Goal: Information Seeking & Learning: Find specific fact

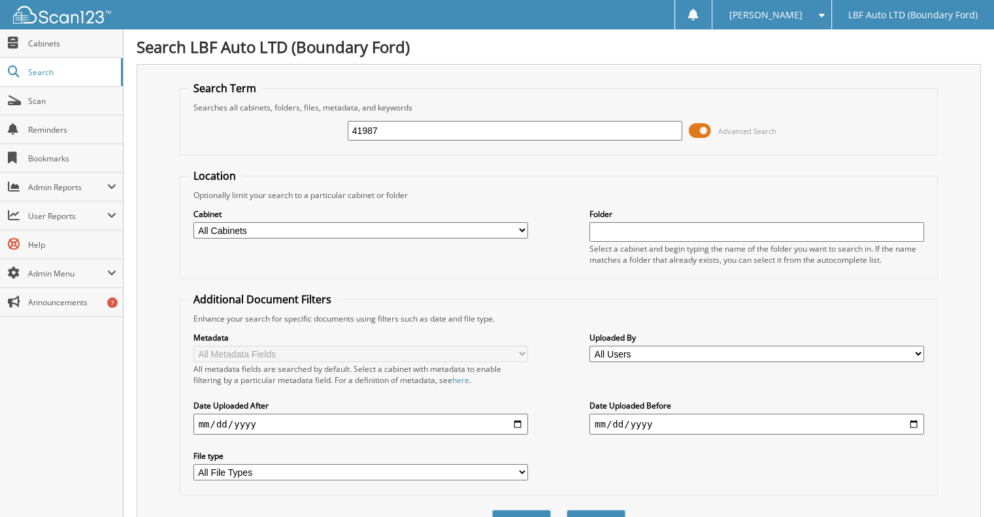
type input "41987"
click at [567, 510] on button "Search" at bounding box center [596, 522] width 59 height 24
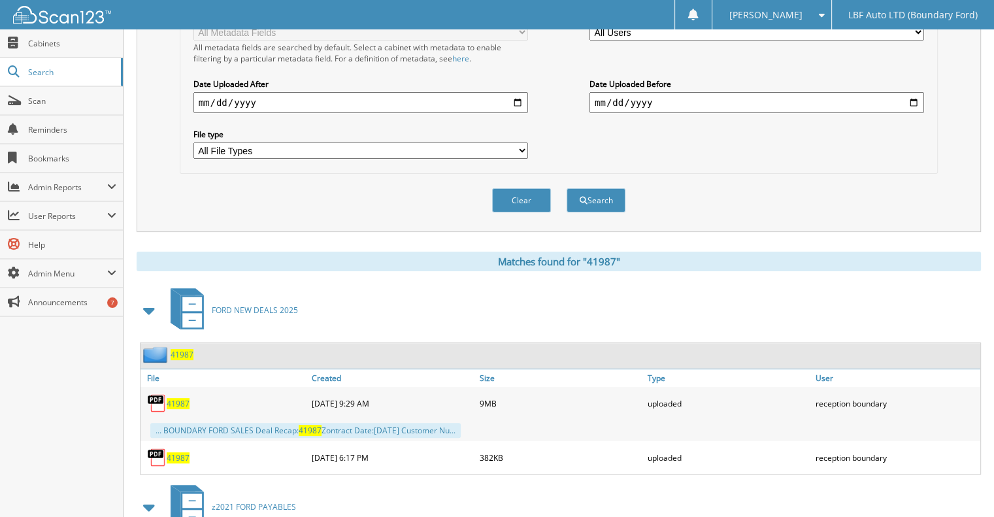
scroll to position [392, 0]
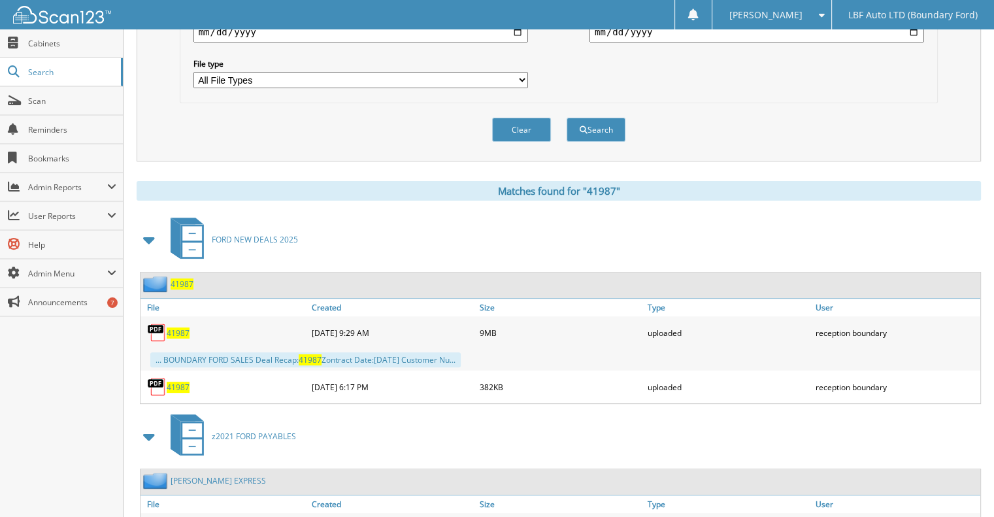
click at [178, 328] on span "41987" at bounding box center [178, 333] width 23 height 11
click at [175, 382] on span "41987" at bounding box center [178, 387] width 23 height 11
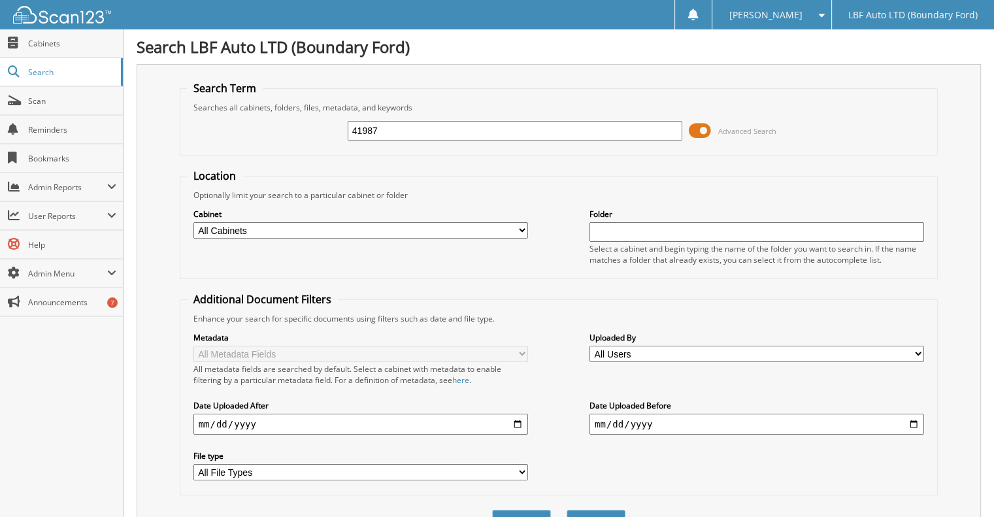
scroll to position [0, 0]
click at [386, 130] on input "41987" at bounding box center [515, 131] width 335 height 20
type input "42755"
click at [567, 510] on button "Search" at bounding box center [596, 522] width 59 height 24
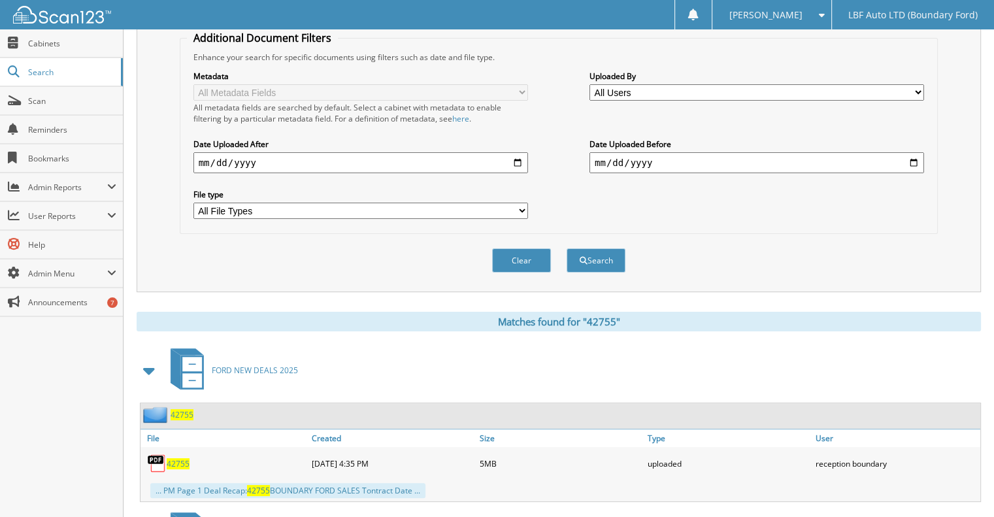
scroll to position [458, 0]
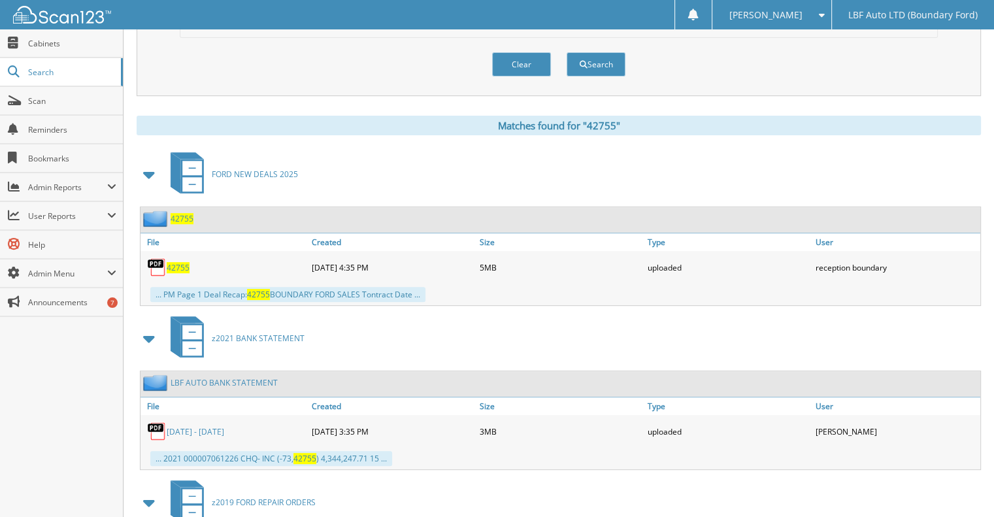
click at [180, 262] on span "42755" at bounding box center [178, 267] width 23 height 11
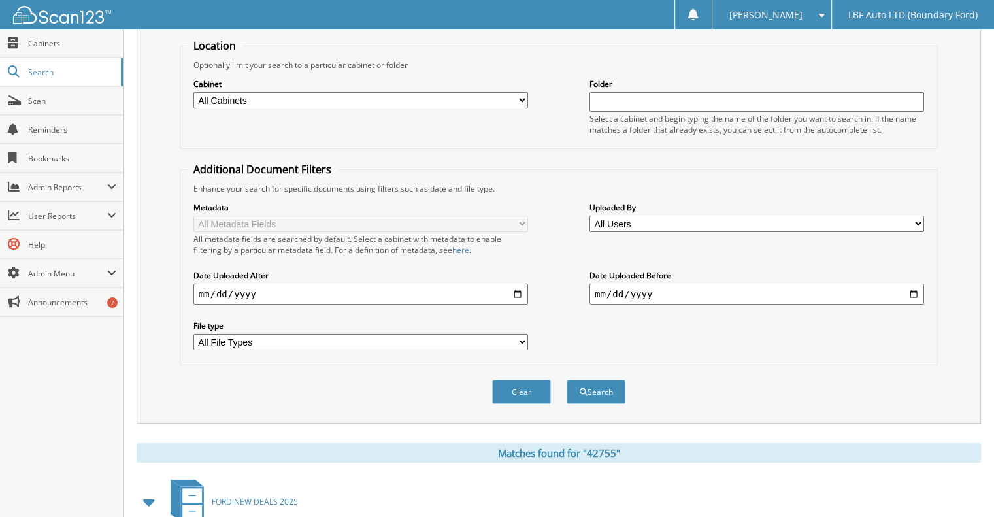
scroll to position [0, 0]
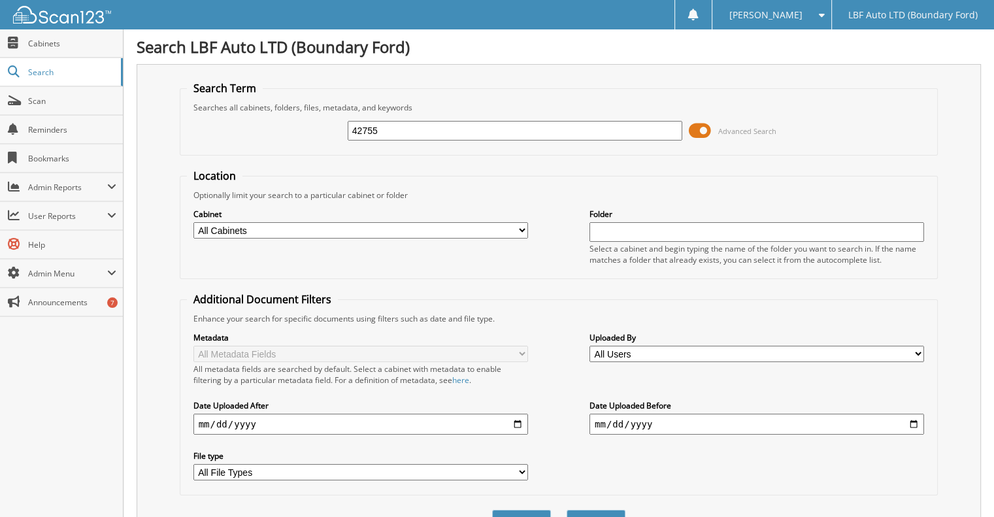
click at [471, 131] on input "42755" at bounding box center [515, 131] width 335 height 20
type input "40752"
click at [567, 510] on button "Search" at bounding box center [596, 522] width 59 height 24
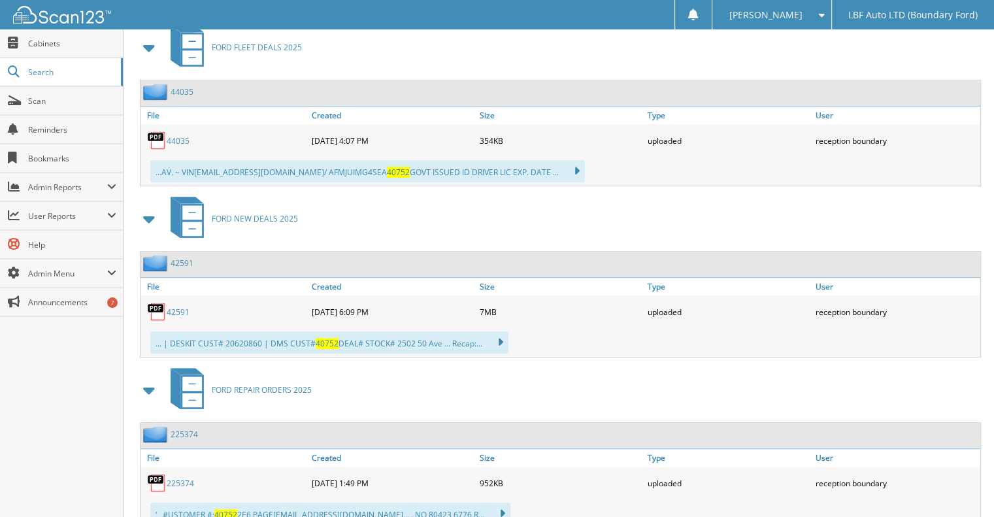
scroll to position [719, 0]
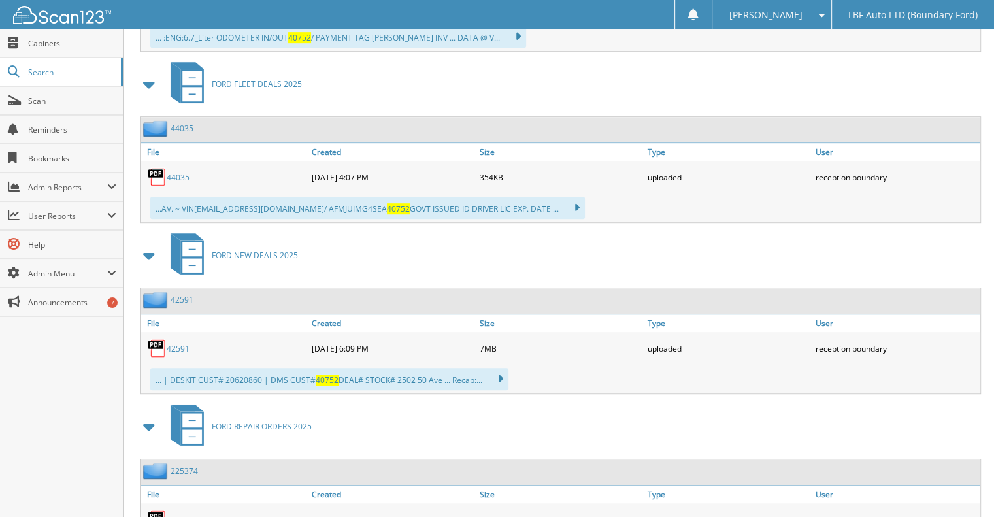
click at [177, 343] on link "42591" at bounding box center [178, 348] width 23 height 11
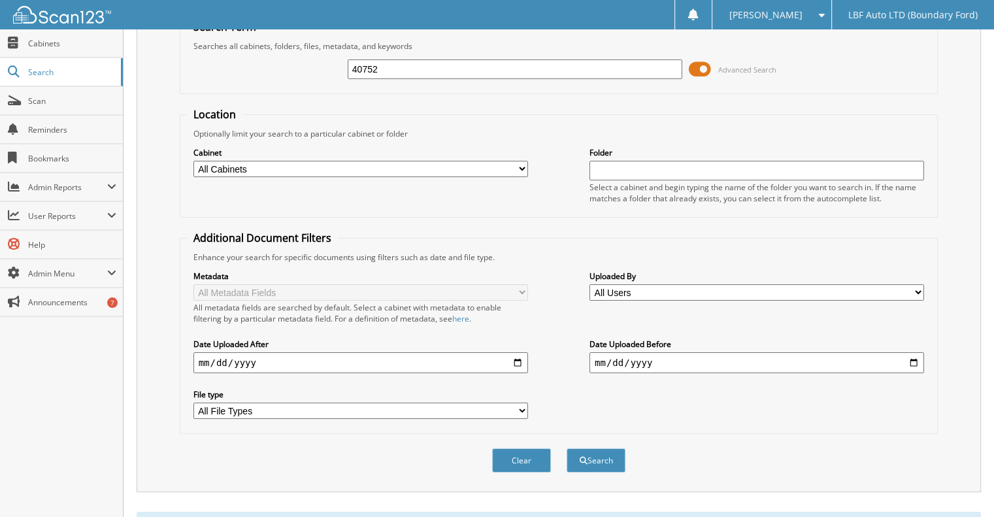
scroll to position [0, 0]
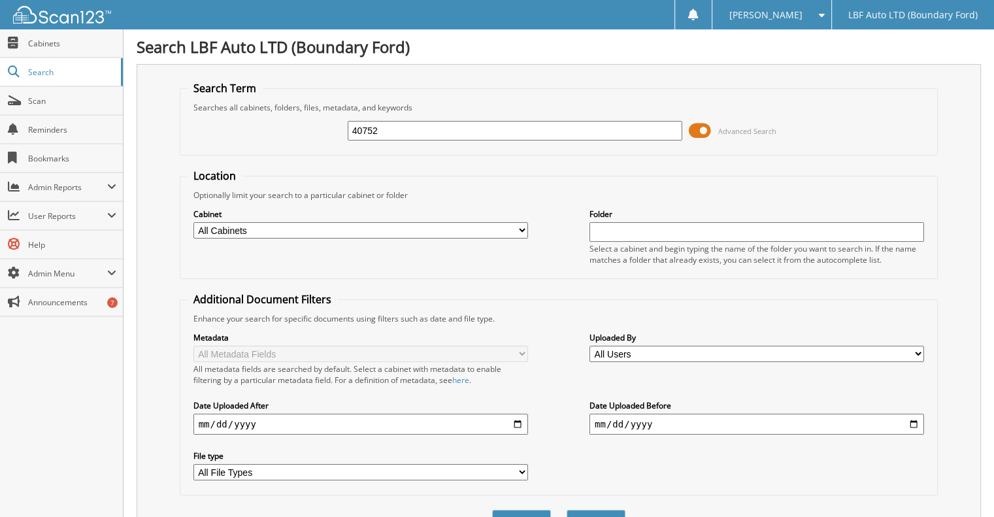
click at [409, 121] on input "40752" at bounding box center [515, 131] width 335 height 20
type input "40830"
click at [567, 510] on button "Search" at bounding box center [596, 522] width 59 height 24
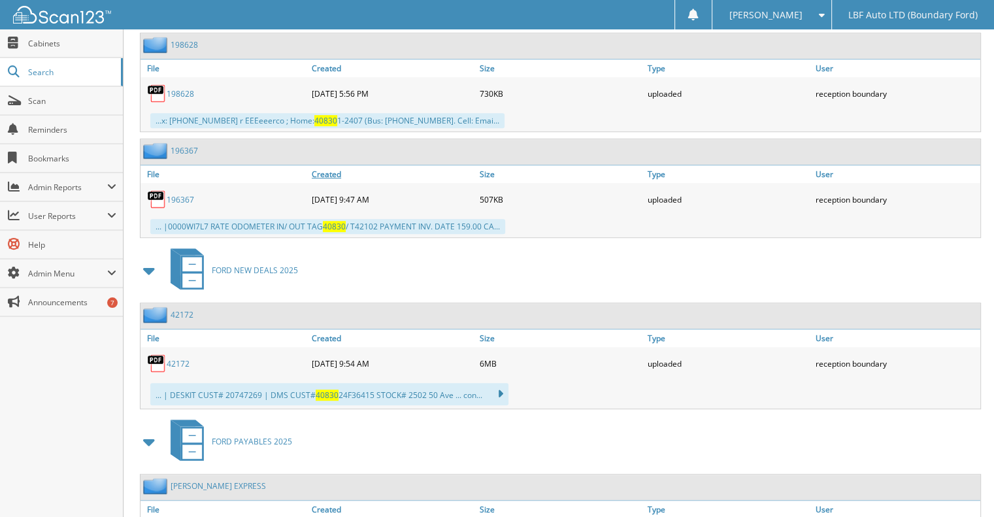
scroll to position [850, 0]
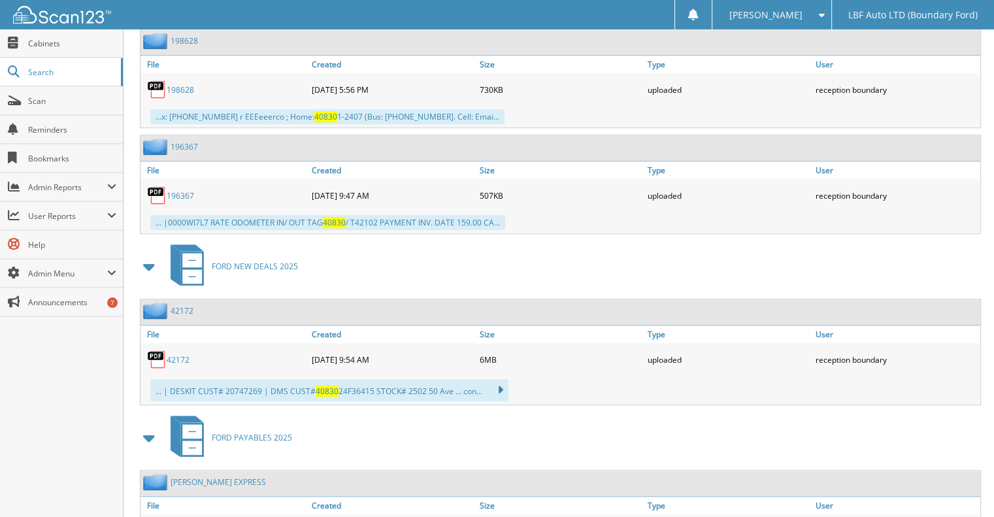
click at [171, 354] on link "42172" at bounding box center [178, 359] width 23 height 11
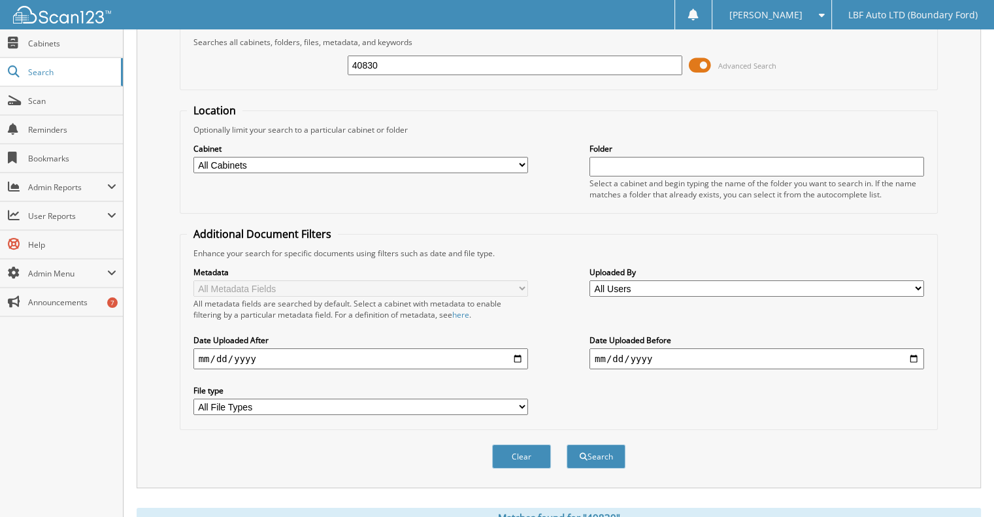
scroll to position [0, 0]
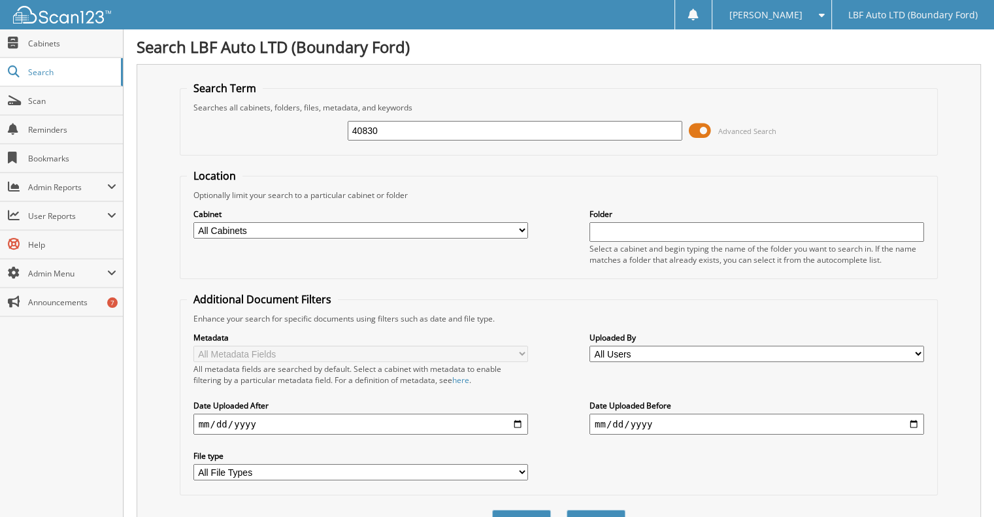
click at [426, 127] on input "40830" at bounding box center [515, 131] width 335 height 20
type input "41945"
click at [567, 510] on button "Search" at bounding box center [596, 522] width 59 height 24
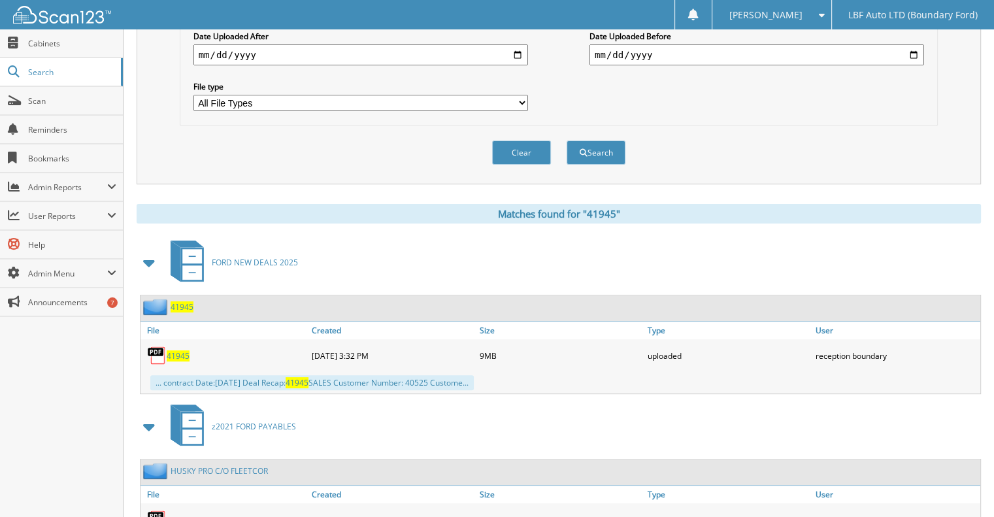
scroll to position [392, 0]
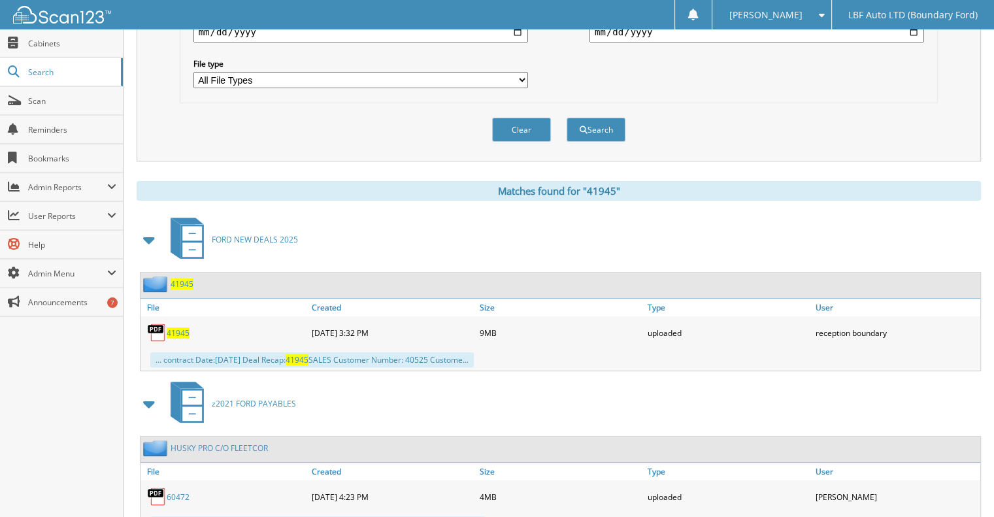
click at [181, 328] on span "41945" at bounding box center [178, 333] width 23 height 11
